Goal: Information Seeking & Learning: Find specific fact

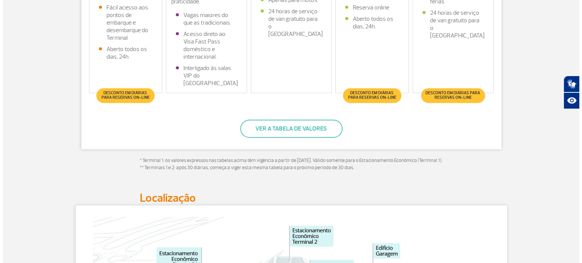
scroll to position [341, 0]
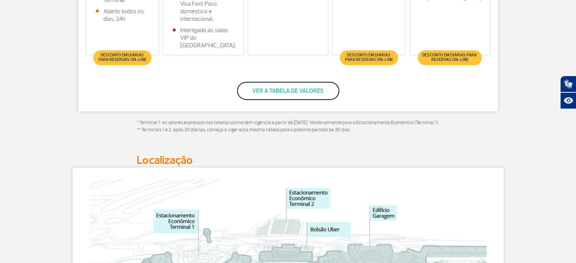
click at [285, 90] on button "Ver a tabela de valores" at bounding box center [288, 91] width 102 height 18
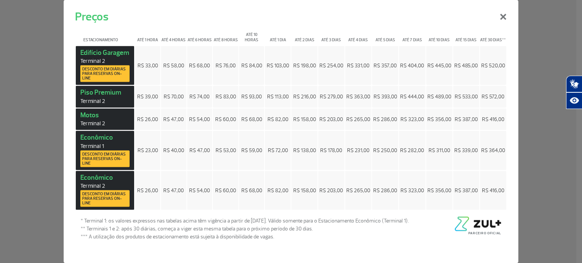
click at [172, 71] on td "R$ 58,00" at bounding box center [173, 65] width 25 height 39
click at [196, 71] on td "R$ 68,00" at bounding box center [199, 65] width 25 height 39
drag, startPoint x: 135, startPoint y: 64, endPoint x: 157, endPoint y: 64, distance: 22.4
click at [157, 64] on td "R$ 33,00" at bounding box center [147, 65] width 25 height 39
drag, startPoint x: 160, startPoint y: 65, endPoint x: 183, endPoint y: 64, distance: 23.1
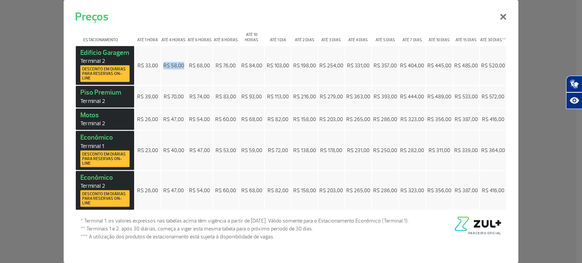
click at [183, 64] on table "Estacionamento Até 1 hora Até 4 horas Até 6 horas Até 8 horas Até 10 horas Até …" at bounding box center [291, 118] width 432 height 186
click at [202, 74] on td "R$ 68,00" at bounding box center [199, 65] width 25 height 39
click at [91, 150] on span "Terminal 1" at bounding box center [104, 145] width 49 height 7
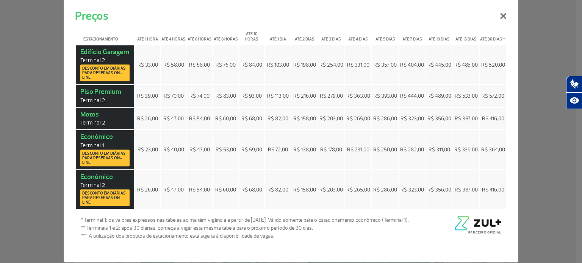
click at [8, 138] on div "Preços × Estacionamento Até 1 hora Até 4 horas Até 6 horas Até 8 horas Até 10 h…" at bounding box center [291, 131] width 582 height 263
click at [535, 162] on div "Preços × Estacionamento Até 1 hora Até 4 horas Até 6 horas Até 8 horas Até 10 h…" at bounding box center [291, 131] width 582 height 263
drag, startPoint x: 161, startPoint y: 148, endPoint x: 191, endPoint y: 157, distance: 31.6
click at [181, 148] on td "R$ 40,00" at bounding box center [173, 149] width 25 height 39
click at [532, 178] on div "Preços × Estacionamento Até 1 hora Até 4 horas Até 6 horas Até 8 horas Até 10 h…" at bounding box center [291, 131] width 582 height 263
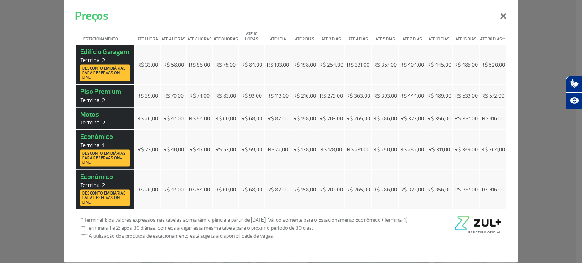
click at [144, 194] on td "R$ 26,00" at bounding box center [147, 189] width 25 height 39
drag, startPoint x: 135, startPoint y: 188, endPoint x: 182, endPoint y: 190, distance: 47.1
click at [182, 190] on tr "Econômico Terminal 2 Desconto em diárias para reservas on-line R$ 26,00 R$ 47,0…" at bounding box center [291, 189] width 430 height 39
click at [521, 97] on div "Preços × Estacionamento Até 1 hora Até 4 horas Até 6 horas Até 8 horas Até 10 h…" at bounding box center [291, 131] width 582 height 263
